Goal: Task Accomplishment & Management: Use online tool/utility

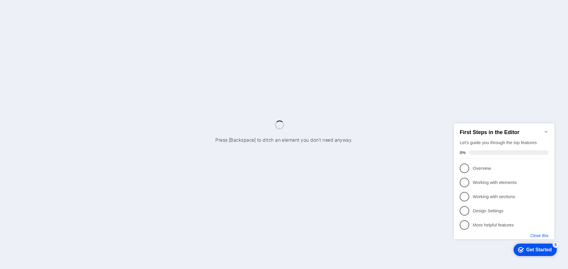
click at [541, 235] on button "Close this" at bounding box center [539, 235] width 18 height 5
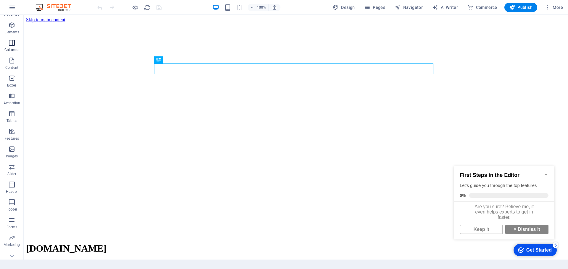
scroll to position [39, 0]
click at [11, 7] on icon "button" at bounding box center [12, 7] width 7 height 7
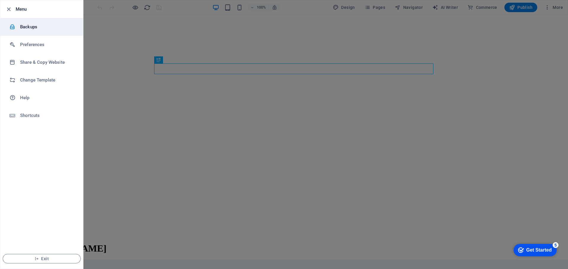
click at [35, 33] on li "Backups" at bounding box center [41, 27] width 83 height 18
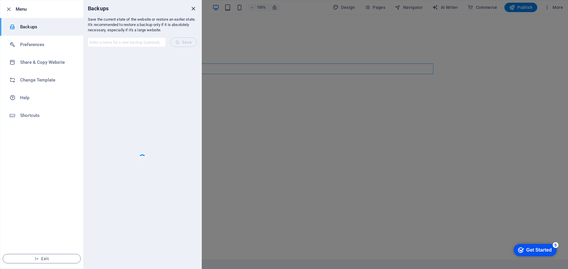
click at [192, 9] on icon "close" at bounding box center [193, 8] width 7 height 7
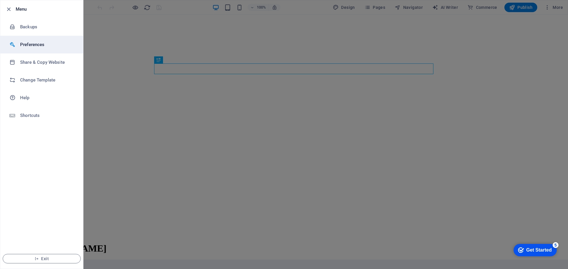
click at [53, 50] on li "Preferences" at bounding box center [41, 45] width 83 height 18
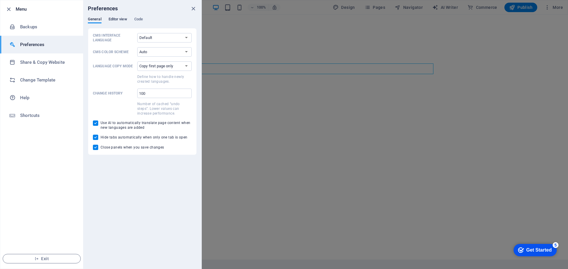
click at [124, 20] on span "Editor view" at bounding box center [118, 20] width 19 height 8
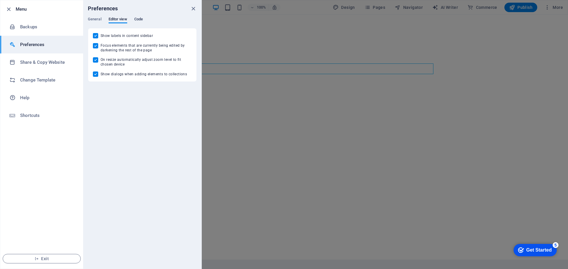
click at [135, 20] on span "Code" at bounding box center [138, 20] width 9 height 8
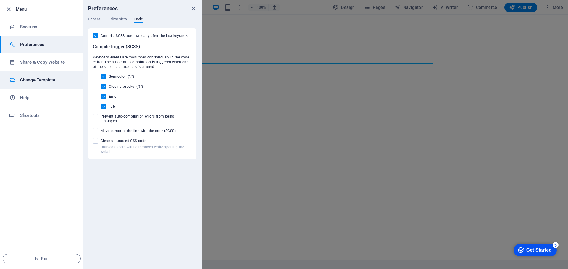
click at [32, 85] on li "Change Template" at bounding box center [41, 80] width 83 height 18
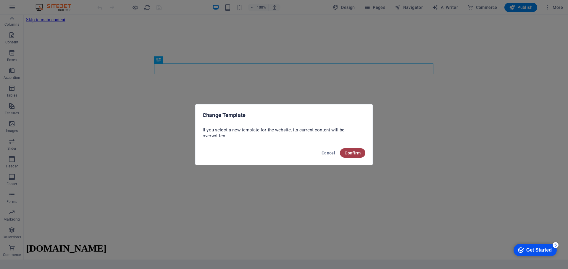
click at [351, 152] on span "Confirm" at bounding box center [352, 153] width 16 height 5
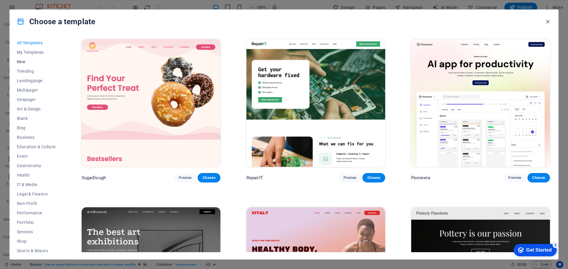
click at [27, 63] on span "New" at bounding box center [36, 61] width 39 height 5
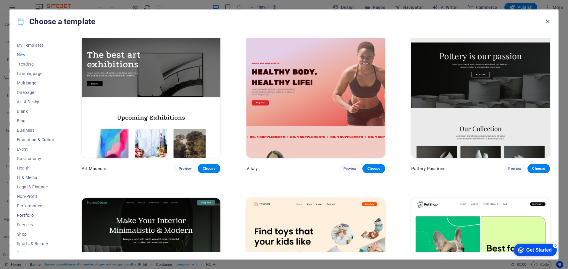
scroll to position [0, 0]
click at [31, 128] on span "Blog" at bounding box center [36, 128] width 39 height 5
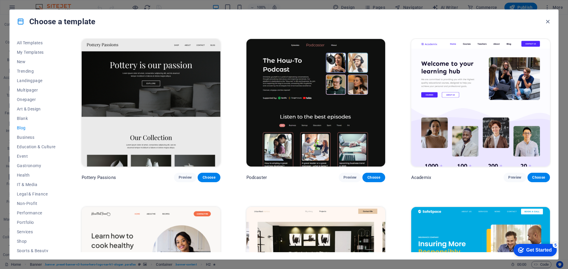
scroll to position [292, 0]
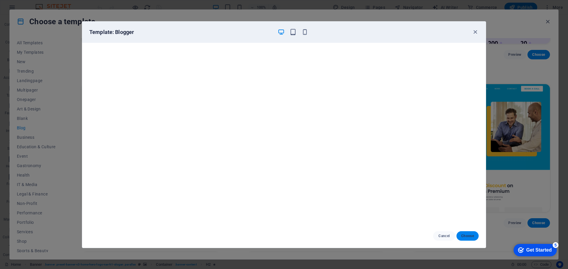
click at [463, 232] on button "Choose" at bounding box center [467, 236] width 22 height 9
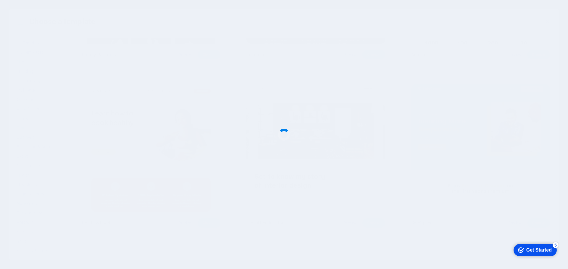
scroll to position [457, 0]
